Goal: Find specific page/section: Find specific page/section

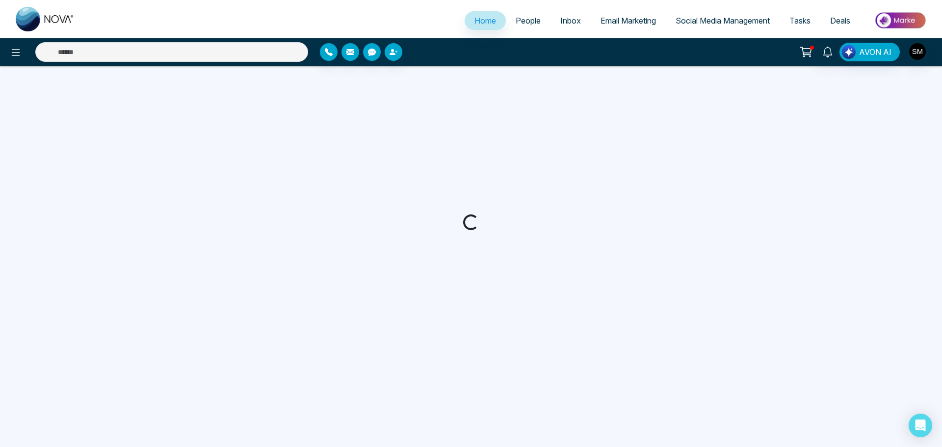
select select "*"
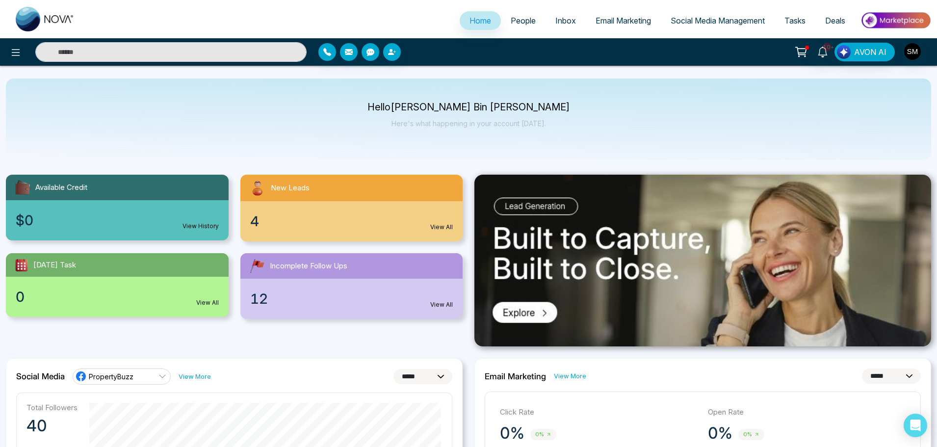
click at [259, 224] on div "4 View All" at bounding box center [351, 221] width 223 height 40
